Goal: Information Seeking & Learning: Learn about a topic

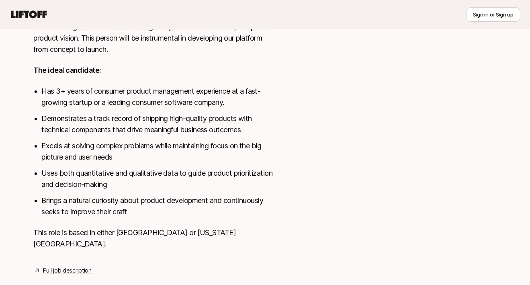
scroll to position [407, 0]
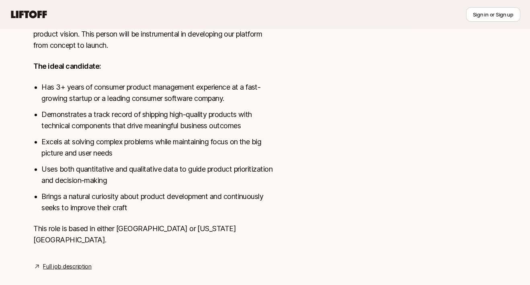
drag, startPoint x: 487, startPoint y: 70, endPoint x: 492, endPoint y: 72, distance: 4.7
click at [489, 73] on div at bounding box center [400, 19] width 193 height 483
click at [438, 56] on div at bounding box center [400, 19] width 193 height 483
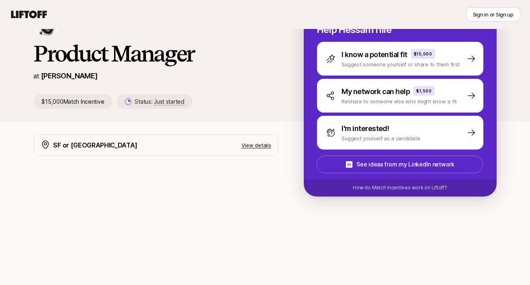
scroll to position [54, 0]
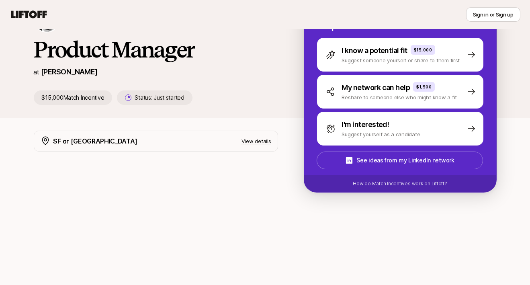
click at [530, 119] on div "[PERSON_NAME] is looking for Product Manager at [PERSON_NAME] $15,000 Match Inc…" at bounding box center [265, 62] width 530 height 137
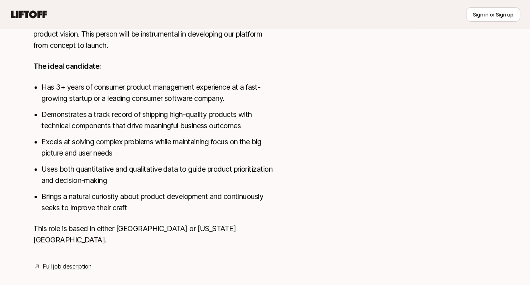
scroll to position [407, 0]
drag, startPoint x: 35, startPoint y: 15, endPoint x: 428, endPoint y: 127, distance: 408.7
click at [428, 127] on div at bounding box center [400, 19] width 193 height 483
click at [424, 80] on div at bounding box center [400, 19] width 193 height 483
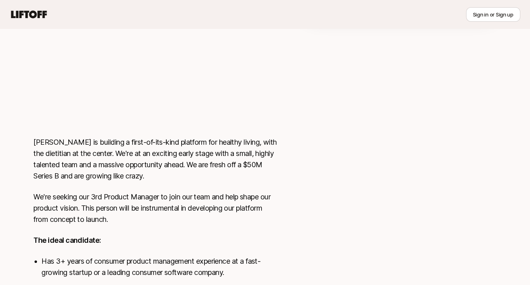
scroll to position [0, 0]
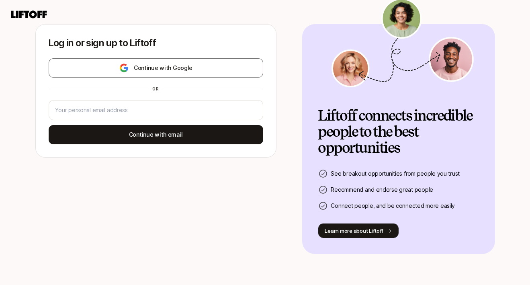
click at [372, 235] on button "Learn more about Liftoff" at bounding box center [358, 231] width 81 height 14
